Goal: Task Accomplishment & Management: Use online tool/utility

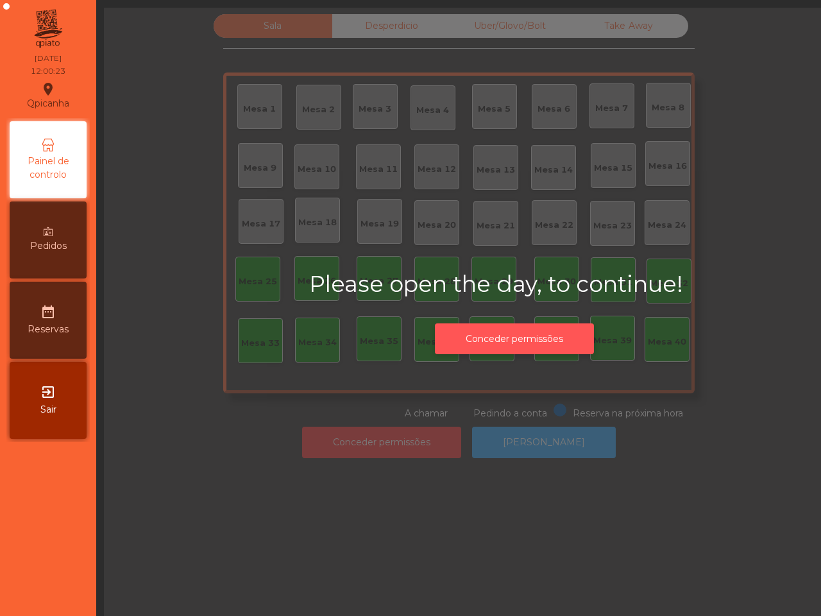
click at [498, 329] on button "Conceder permissões" at bounding box center [514, 338] width 159 height 31
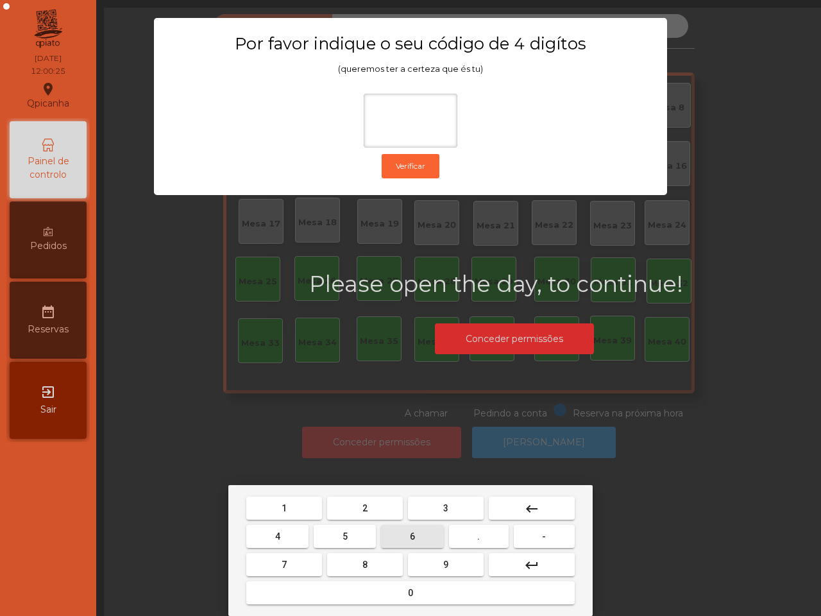
click at [394, 534] on button "6" at bounding box center [412, 536] width 62 height 23
click at [337, 528] on button "5" at bounding box center [345, 536] width 62 height 23
click at [303, 497] on button "1" at bounding box center [284, 507] width 76 height 23
click at [353, 502] on button "2" at bounding box center [365, 507] width 76 height 23
type input "****"
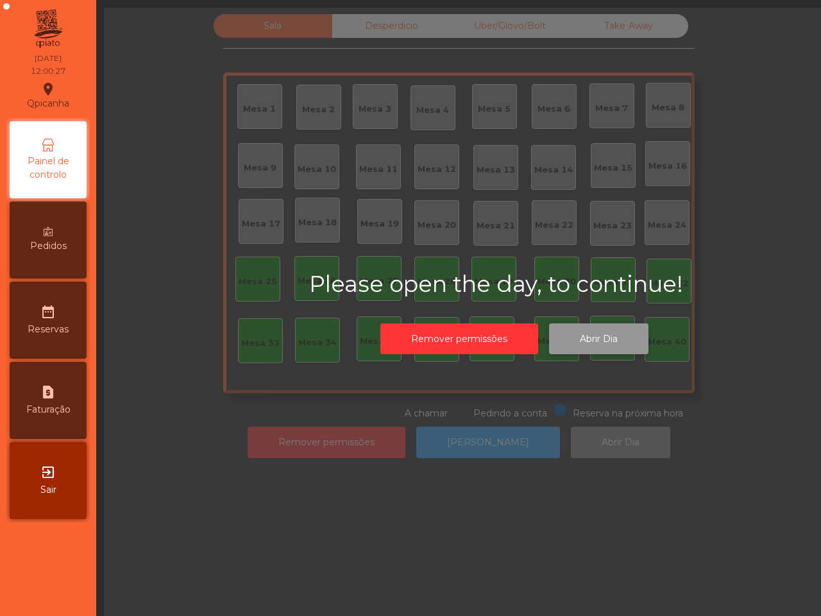
click at [632, 344] on button "Abrir Dia" at bounding box center [598, 338] width 99 height 31
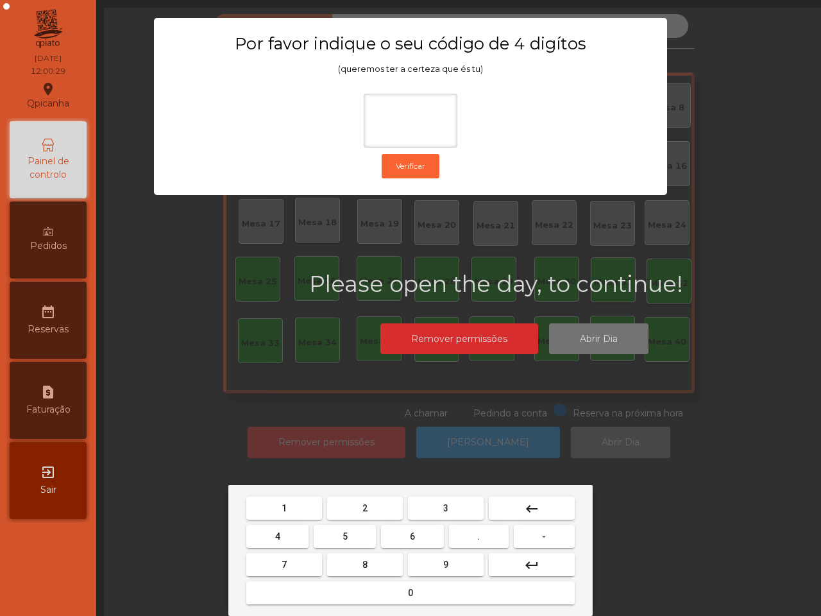
click at [410, 532] on span "6" at bounding box center [412, 536] width 5 height 10
click at [337, 529] on button "5" at bounding box center [345, 536] width 62 height 23
click at [305, 505] on button "1" at bounding box center [284, 507] width 76 height 23
click at [363, 507] on span "2" at bounding box center [364, 508] width 5 height 10
type input "****"
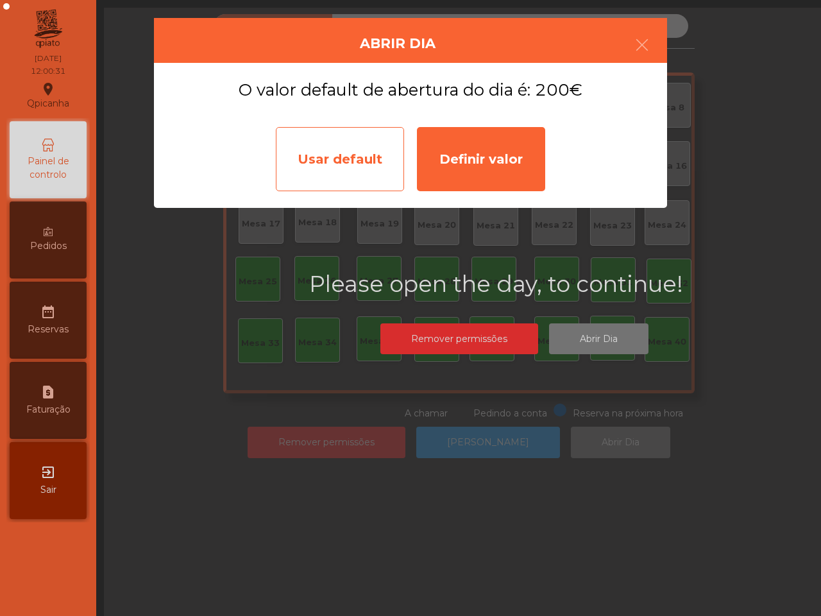
click at [357, 173] on div "Usar default" at bounding box center [340, 159] width 128 height 64
